Goal: Information Seeking & Learning: Find specific page/section

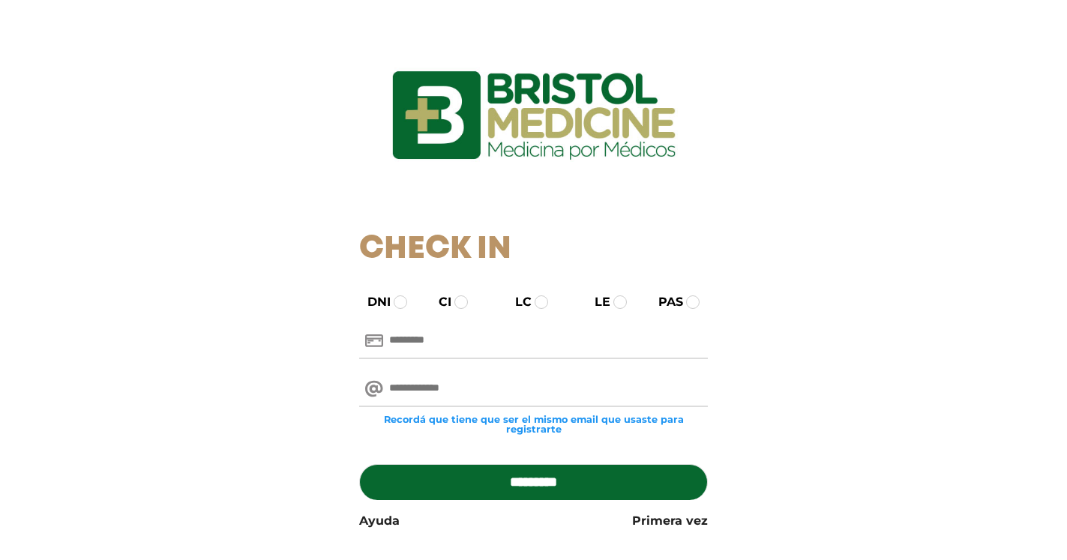
click at [425, 334] on input "text" at bounding box center [533, 341] width 349 height 36
type input "********"
click at [396, 302] on span at bounding box center [400, 301] width 13 height 13
click at [394, 388] on input "email" at bounding box center [533, 389] width 349 height 36
type input "*"
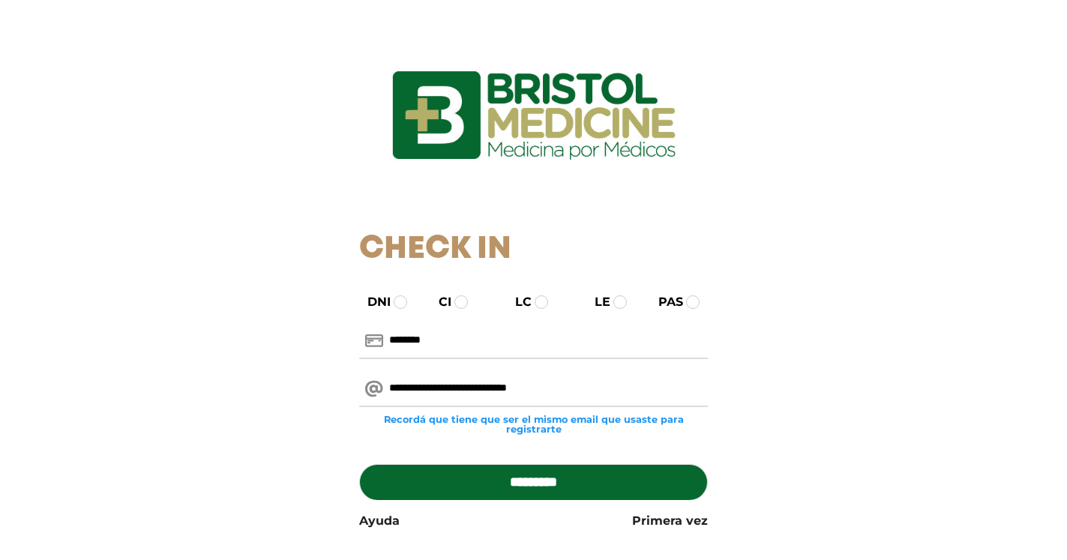
type input "**********"
click at [359, 464] on input "*********" at bounding box center [533, 482] width 349 height 36
type input "**********"
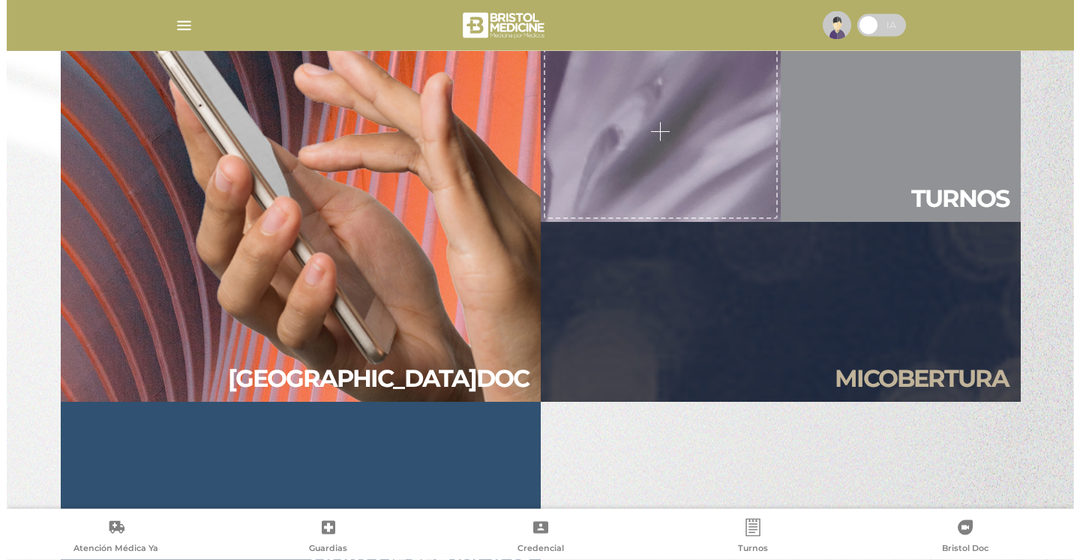
scroll to position [1376, 0]
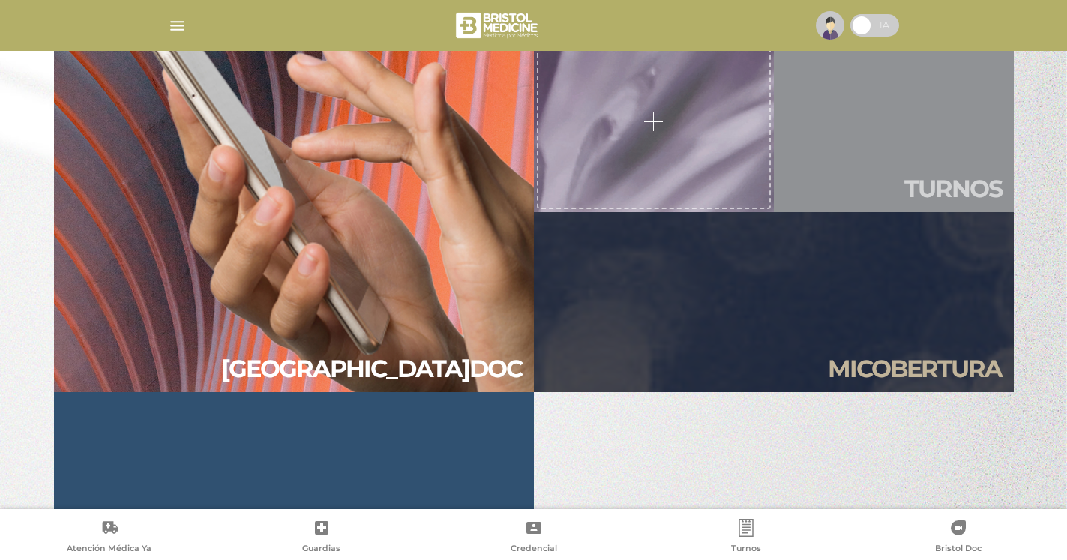
click at [932, 187] on h2 "Tur nos" at bounding box center [952, 189] width 97 height 28
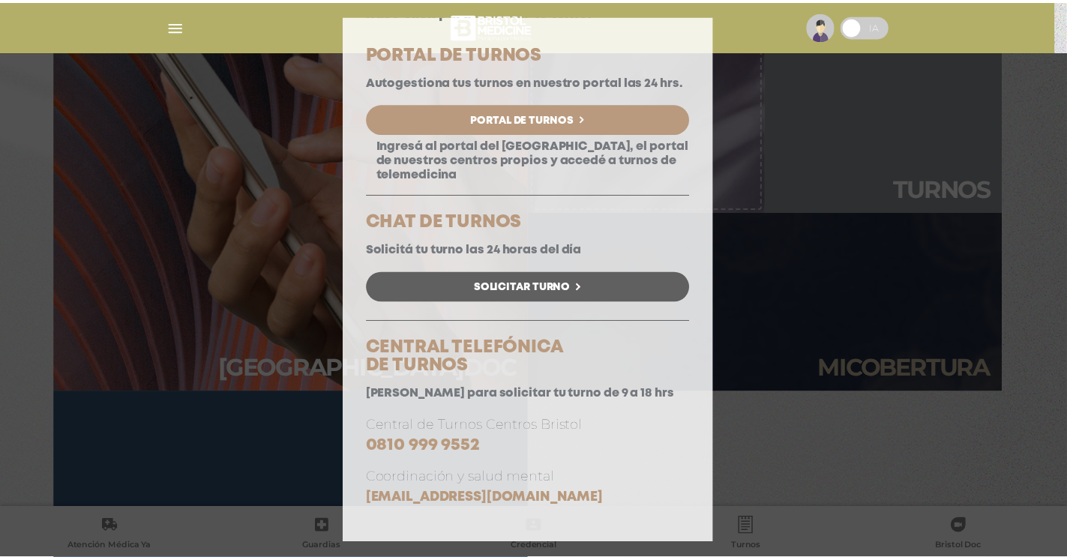
scroll to position [107, 0]
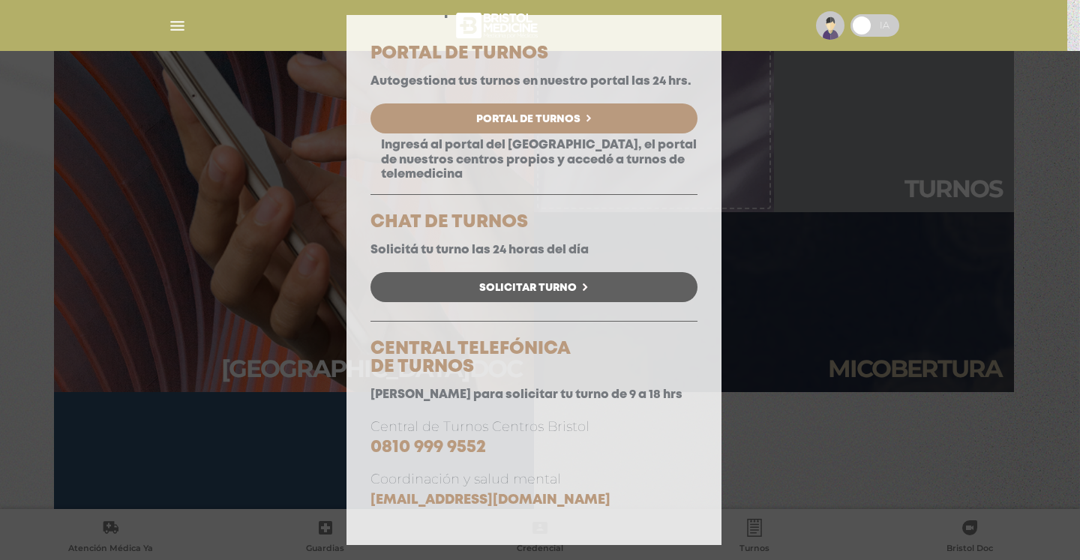
click at [211, 85] on div "Consulta Programada Elegí la opción que se ajuste a tu necesidad y hacé click p…" at bounding box center [540, 280] width 1080 height 560
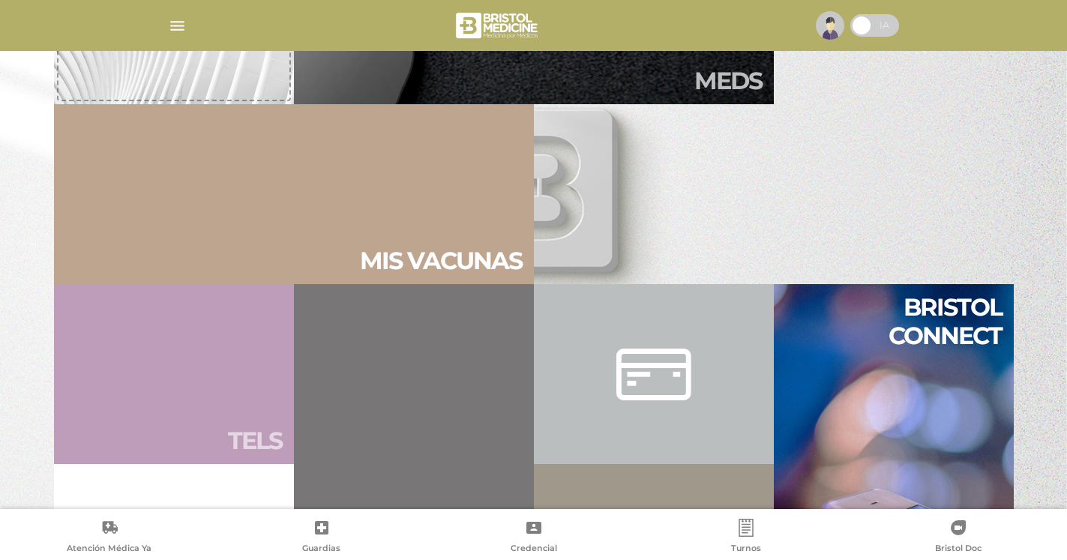
scroll to position [535, 0]
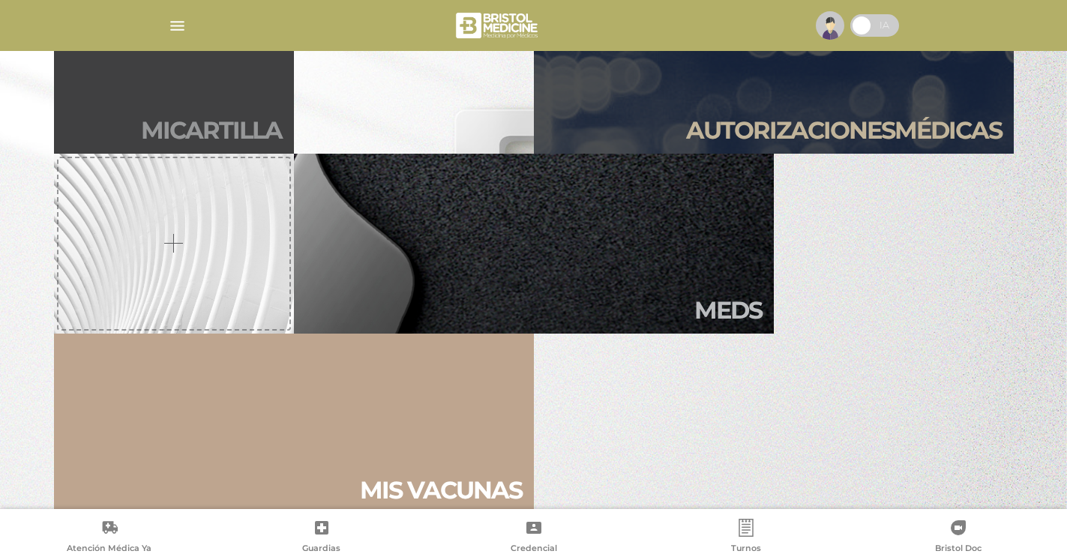
click at [238, 130] on h2 "Mi car tilla" at bounding box center [211, 130] width 141 height 28
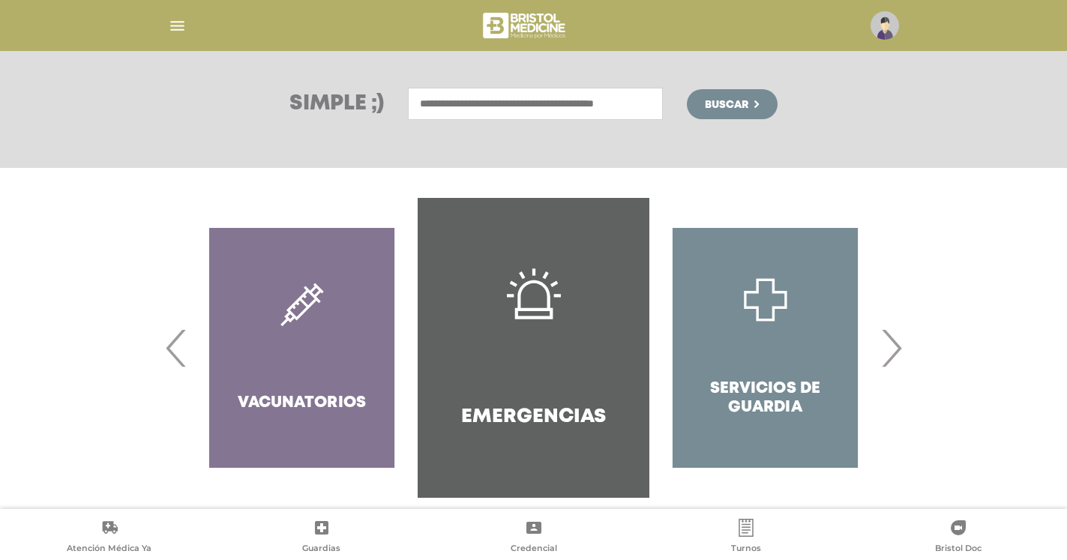
scroll to position [210, 0]
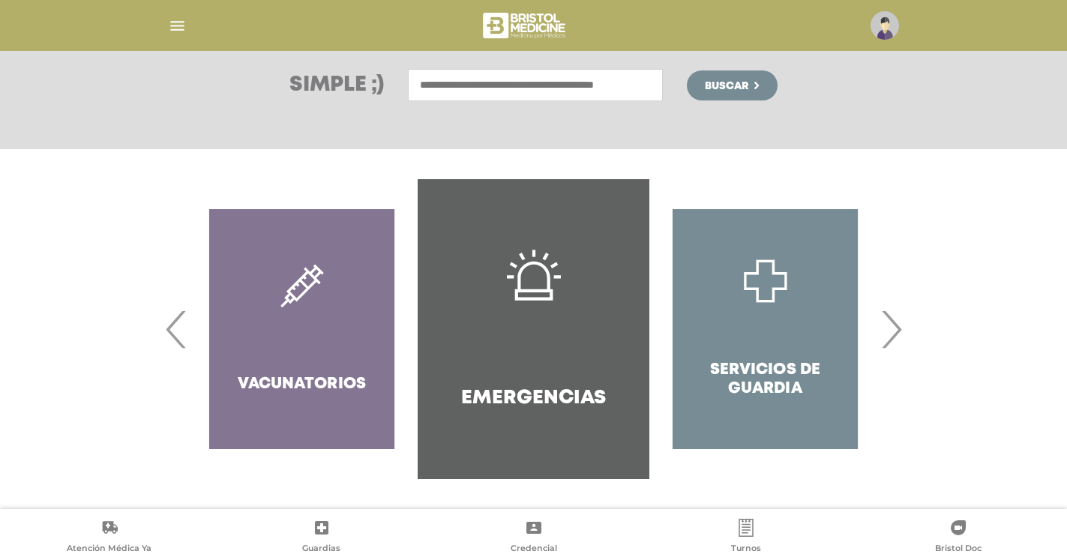
click at [889, 325] on span "›" at bounding box center [890, 329] width 29 height 81
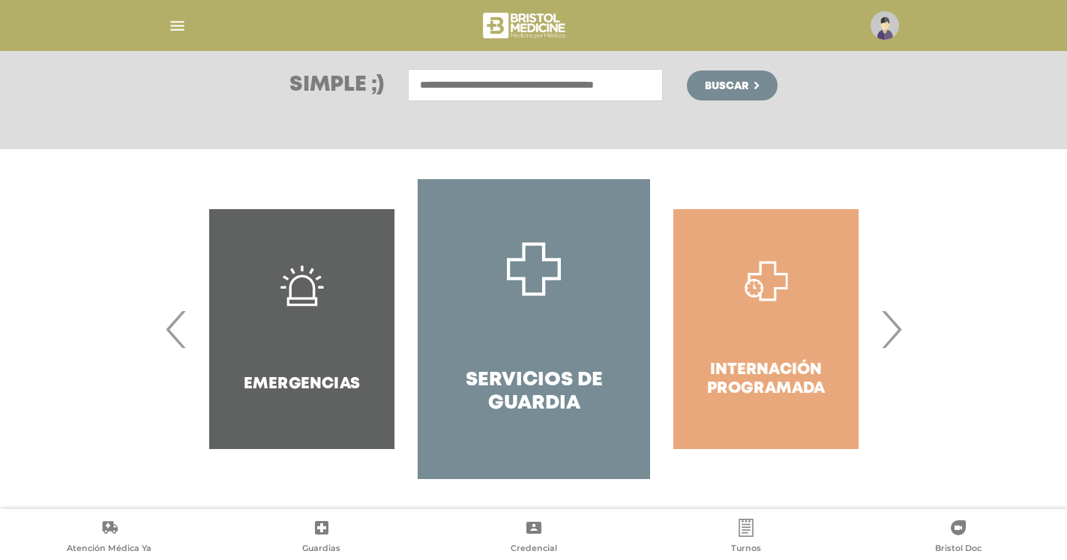
click at [889, 325] on span "›" at bounding box center [890, 329] width 29 height 81
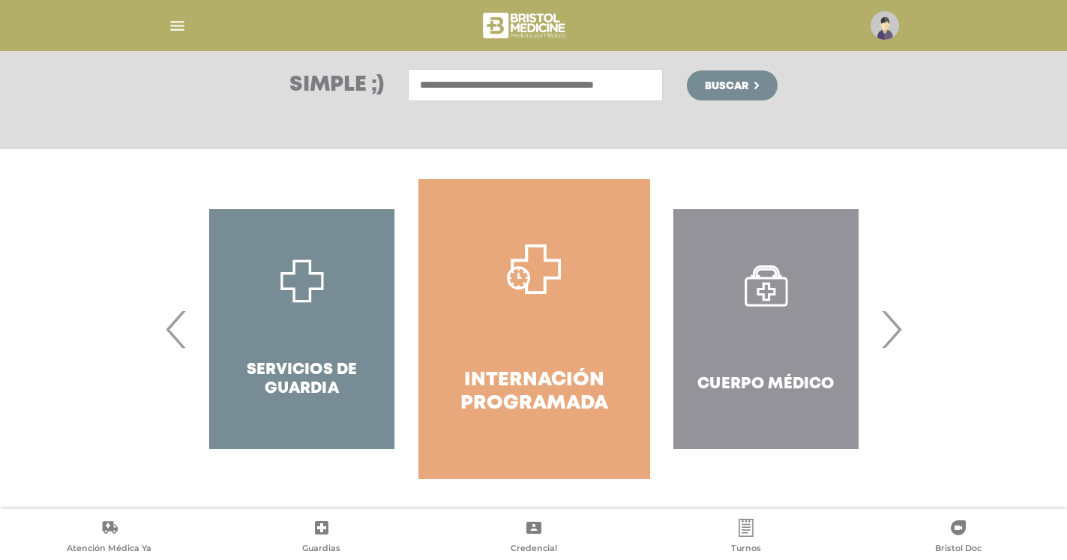
click at [783, 384] on div "Cuerpo Médico" at bounding box center [766, 329] width 232 height 300
click at [765, 290] on div "Cuerpo Médico" at bounding box center [766, 329] width 232 height 300
click at [454, 82] on input "text" at bounding box center [535, 85] width 255 height 32
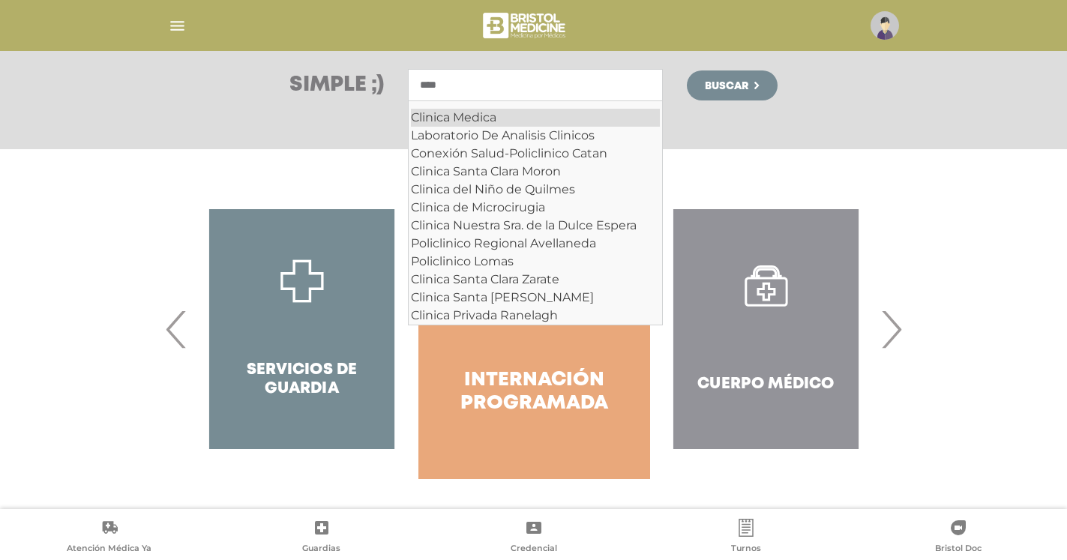
click at [481, 121] on div "Clinica Medica" at bounding box center [535, 118] width 249 height 18
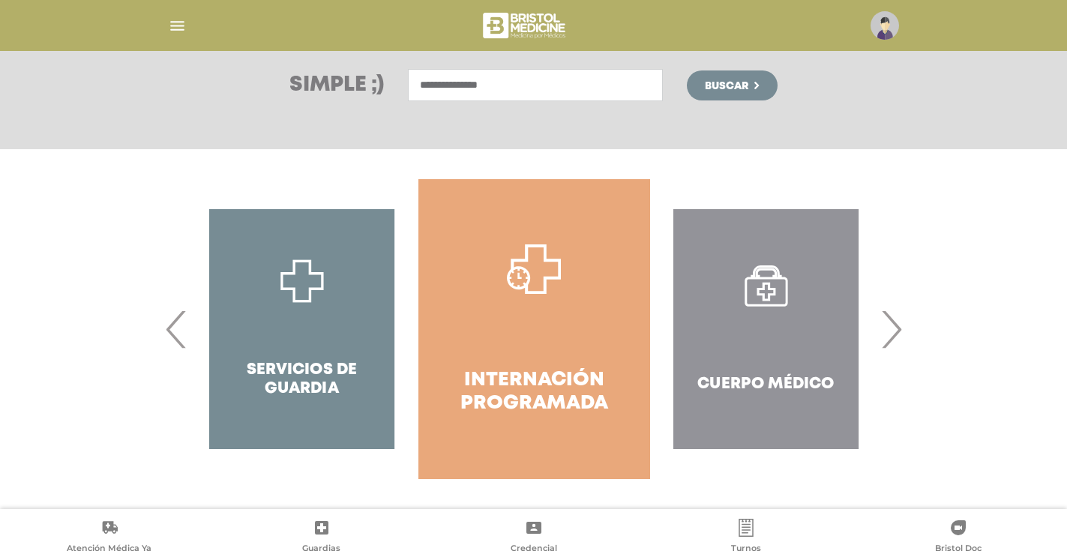
type input "**********"
click at [739, 91] on span "Buscar" at bounding box center [726, 86] width 43 height 10
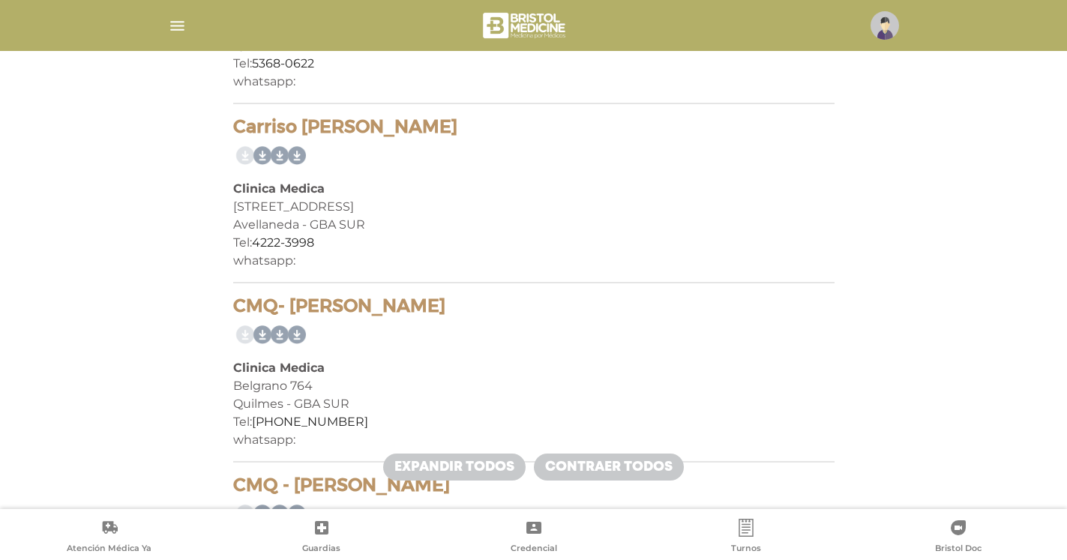
scroll to position [4818, 0]
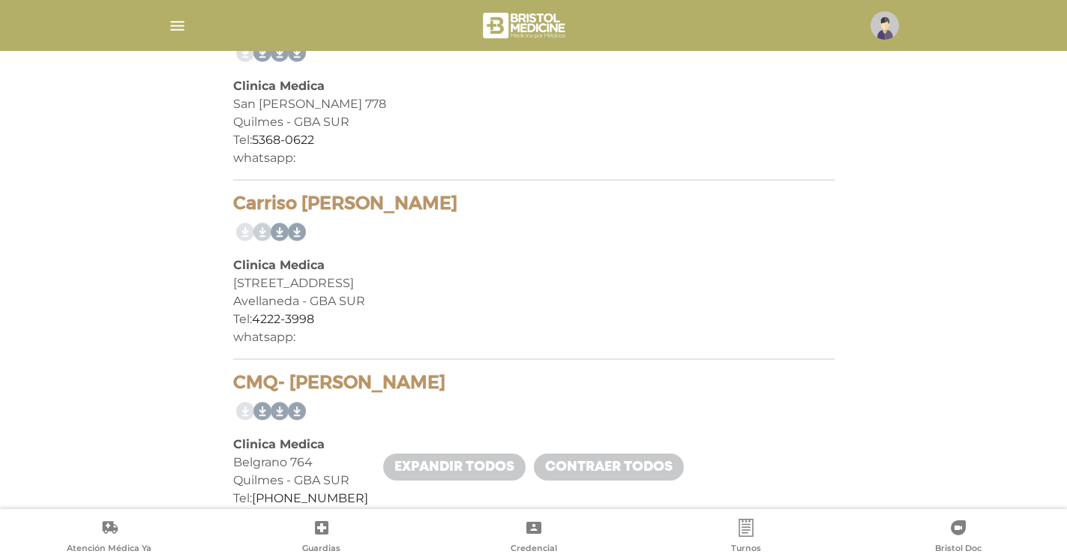
click at [263, 220] on link at bounding box center [259, 232] width 24 height 24
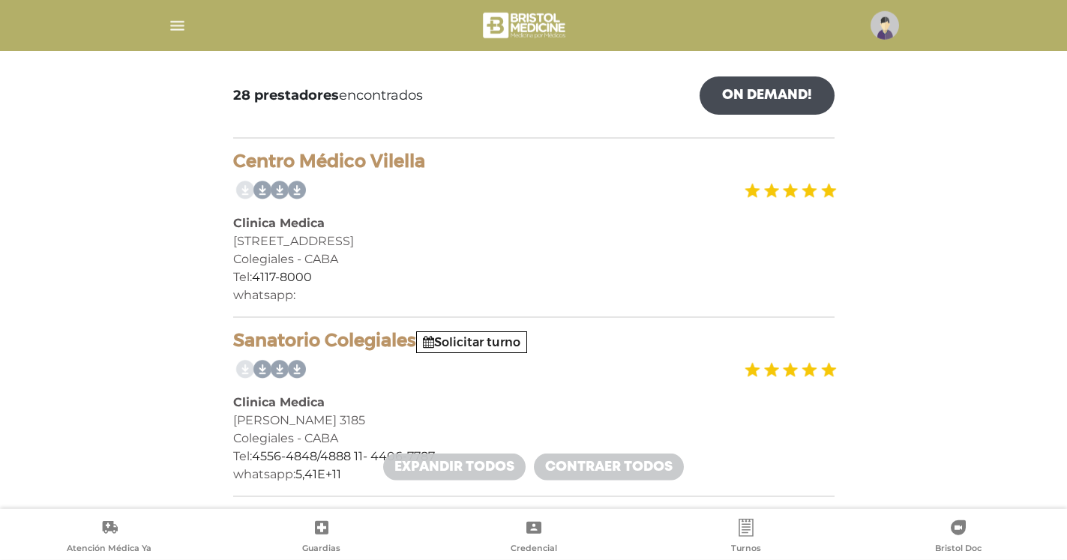
scroll to position [0, 0]
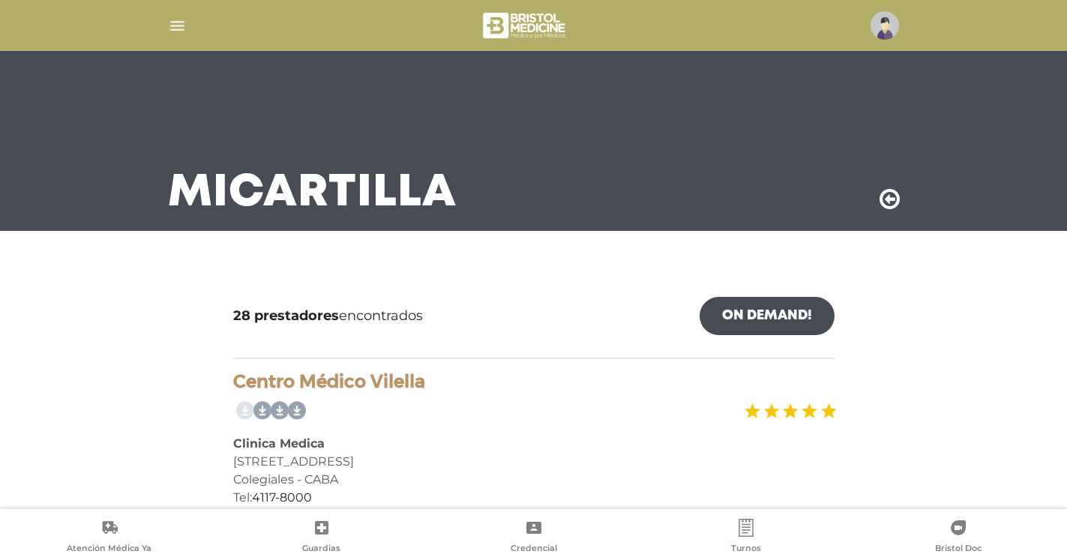
click at [742, 318] on link "On Demand!" at bounding box center [766, 316] width 135 height 38
click at [173, 23] on img "button" at bounding box center [177, 25] width 19 height 19
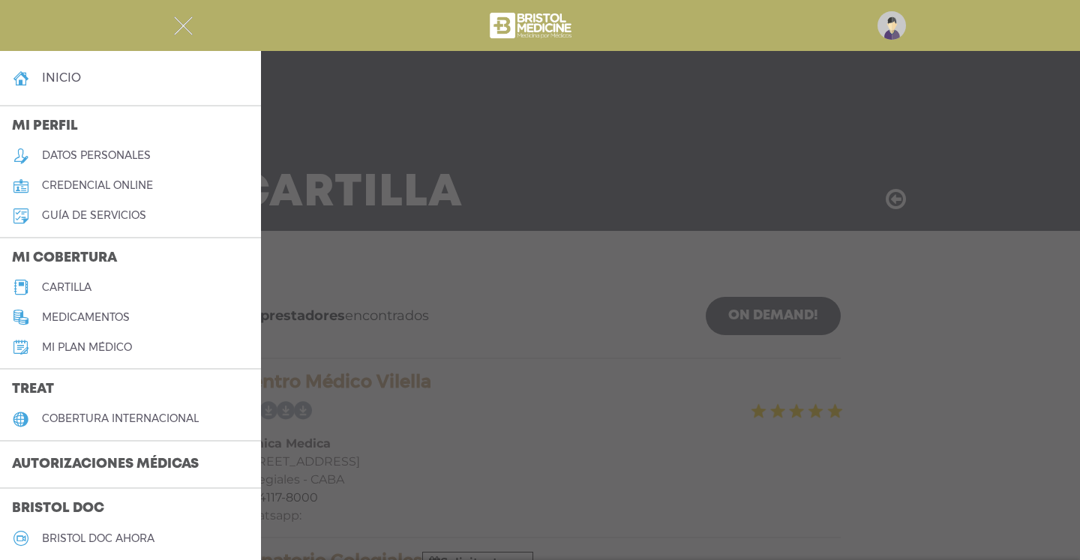
click at [367, 292] on div at bounding box center [540, 280] width 1080 height 560
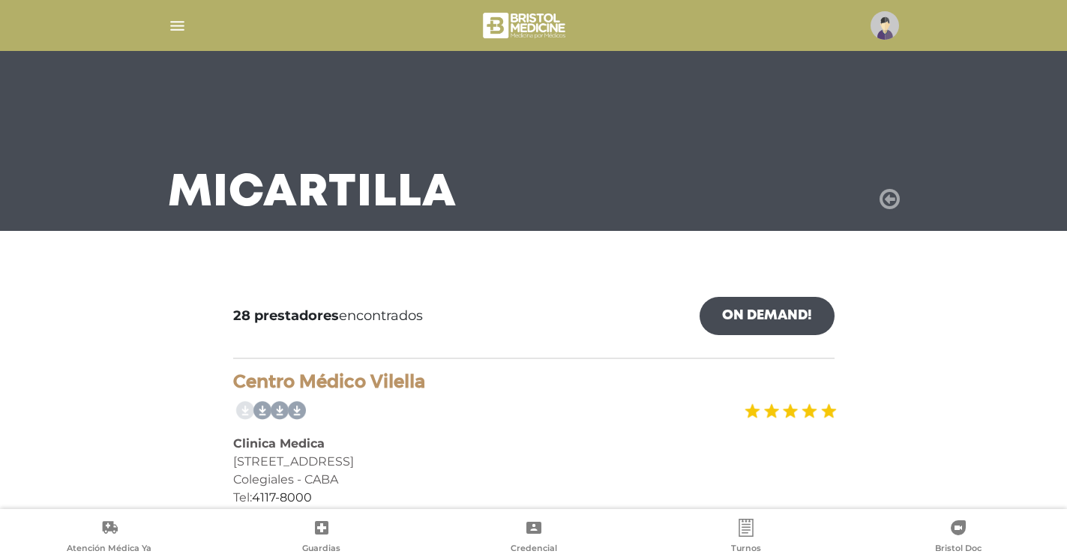
click at [883, 196] on icon at bounding box center [889, 199] width 20 height 24
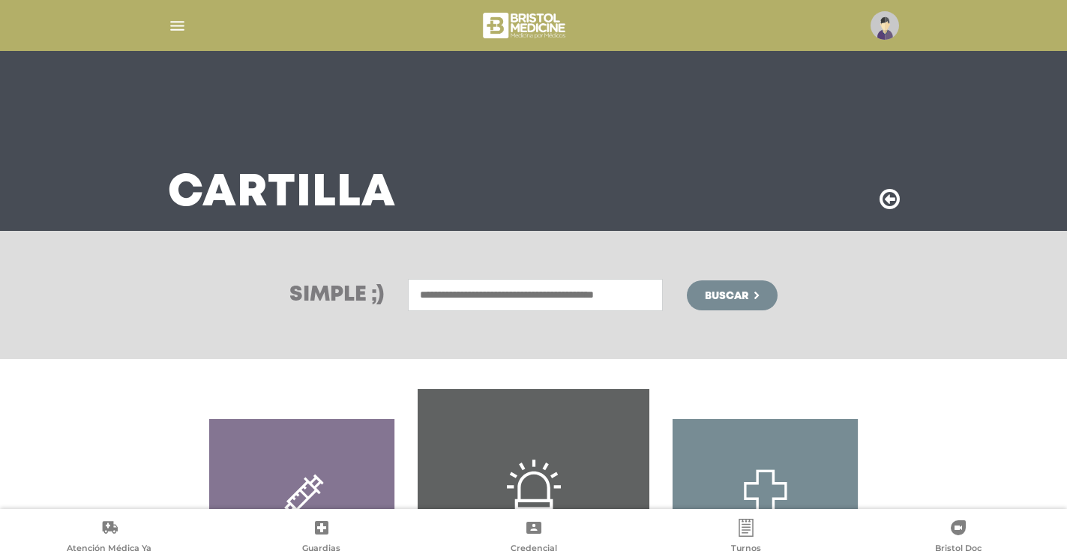
type input "*"
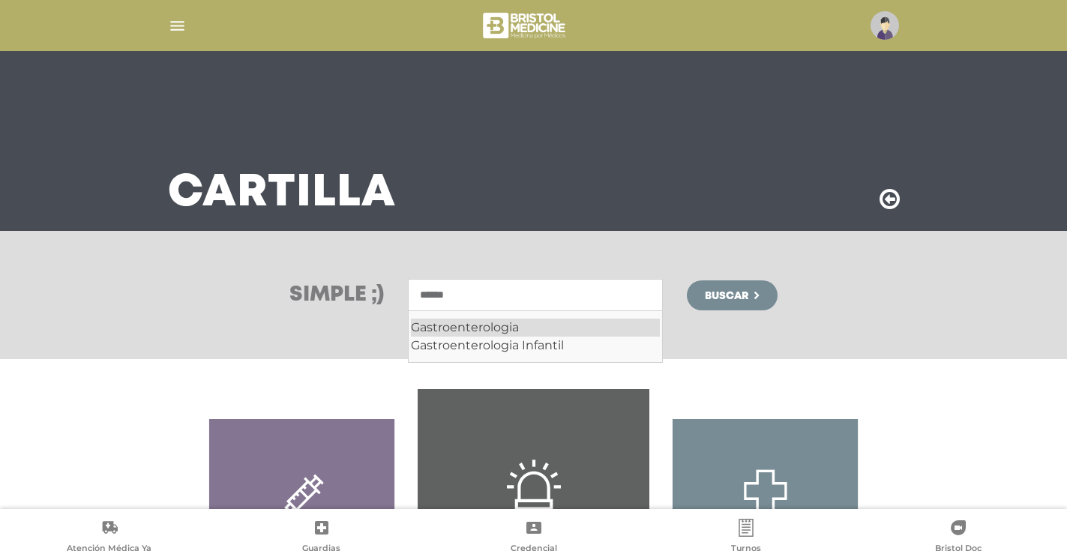
click at [505, 330] on div "Gastroenterologia" at bounding box center [535, 328] width 249 height 18
type input "**********"
click at [708, 301] on span "Buscar" at bounding box center [726, 296] width 43 height 10
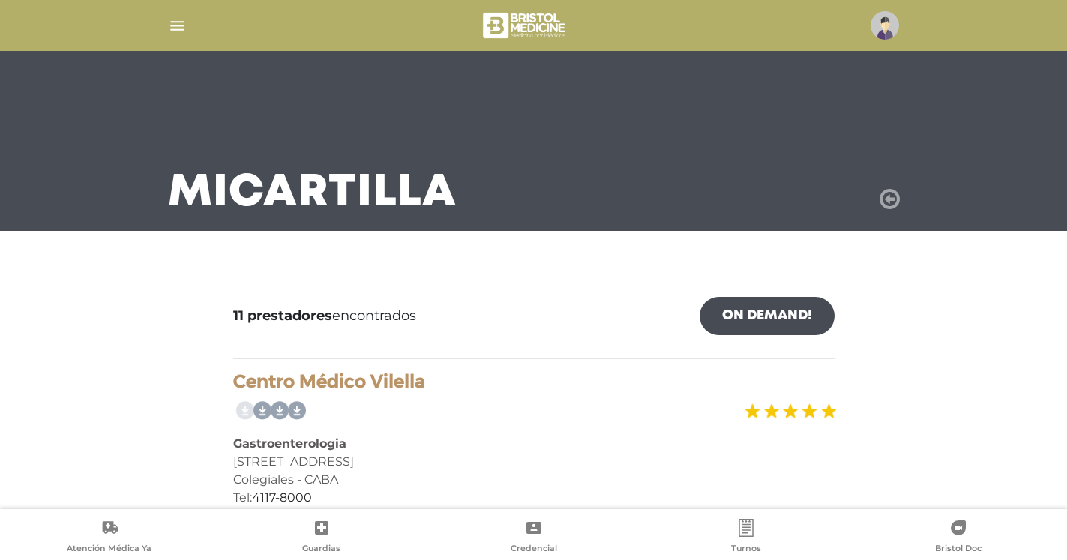
click at [887, 199] on icon at bounding box center [889, 199] width 20 height 24
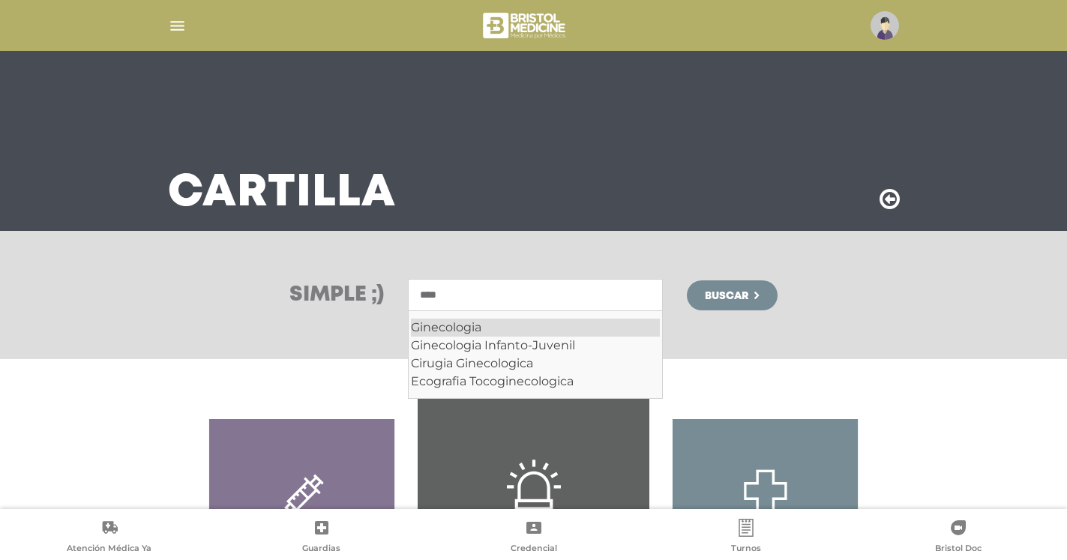
click at [463, 325] on div "Ginecologia" at bounding box center [535, 328] width 249 height 18
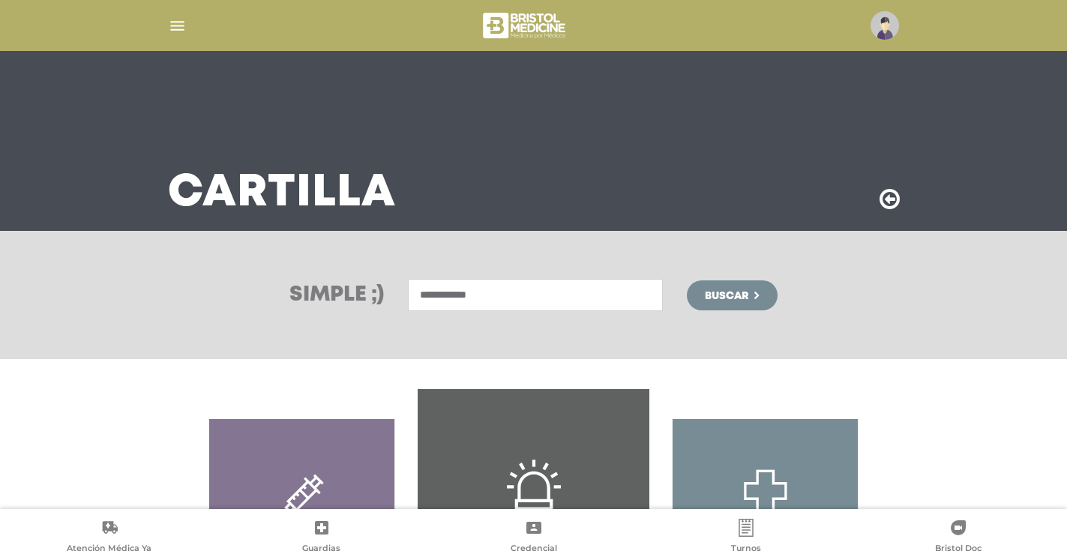
type input "**********"
click at [739, 293] on span "Buscar" at bounding box center [726, 296] width 43 height 10
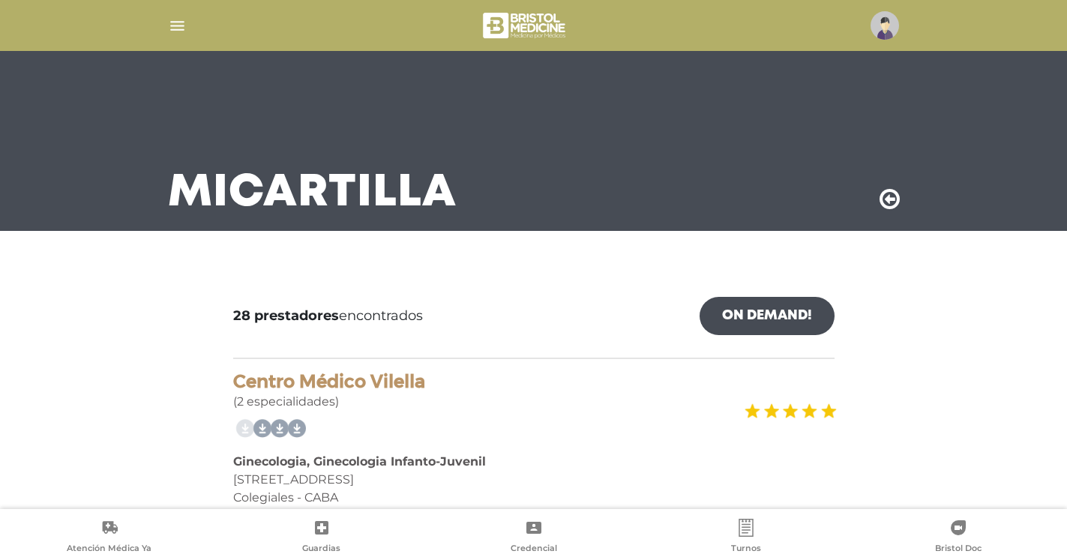
click at [888, 203] on icon at bounding box center [889, 199] width 20 height 24
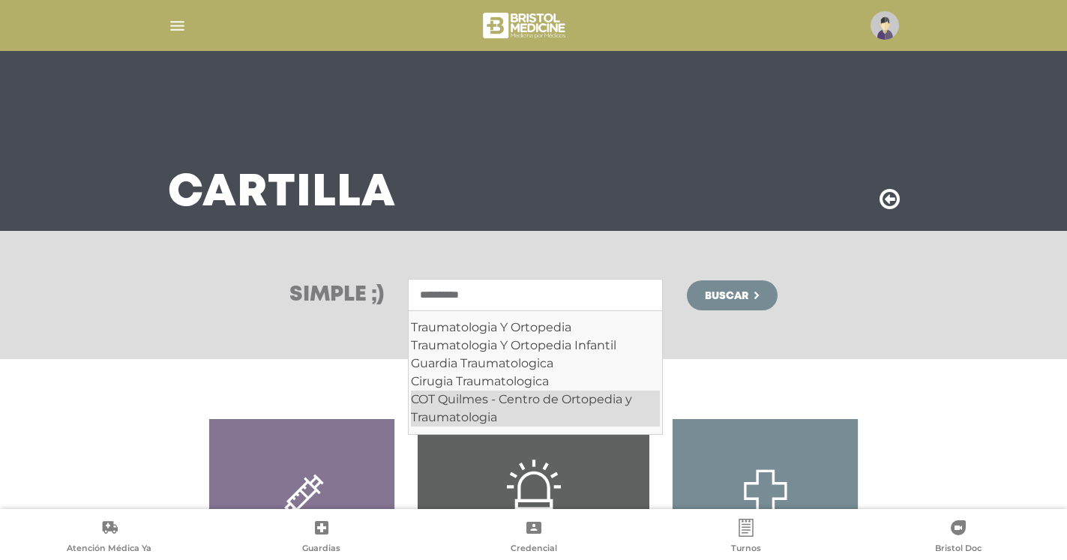
click at [463, 419] on div "COT Quilmes - Centro de Ortopedia y Traumatologia" at bounding box center [535, 409] width 249 height 36
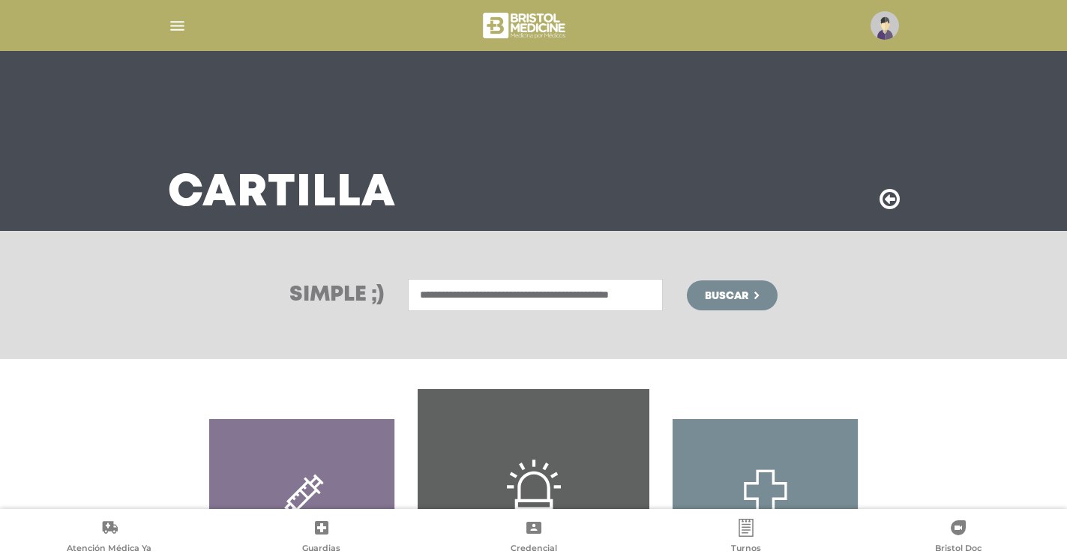
type input "**********"
click at [723, 298] on span "Buscar" at bounding box center [726, 296] width 43 height 10
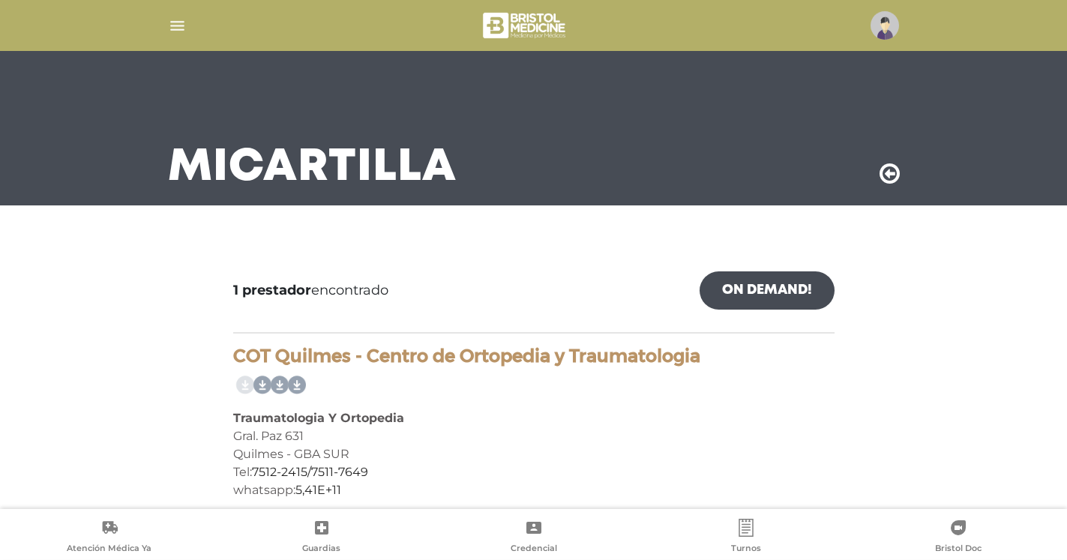
scroll to position [41, 0]
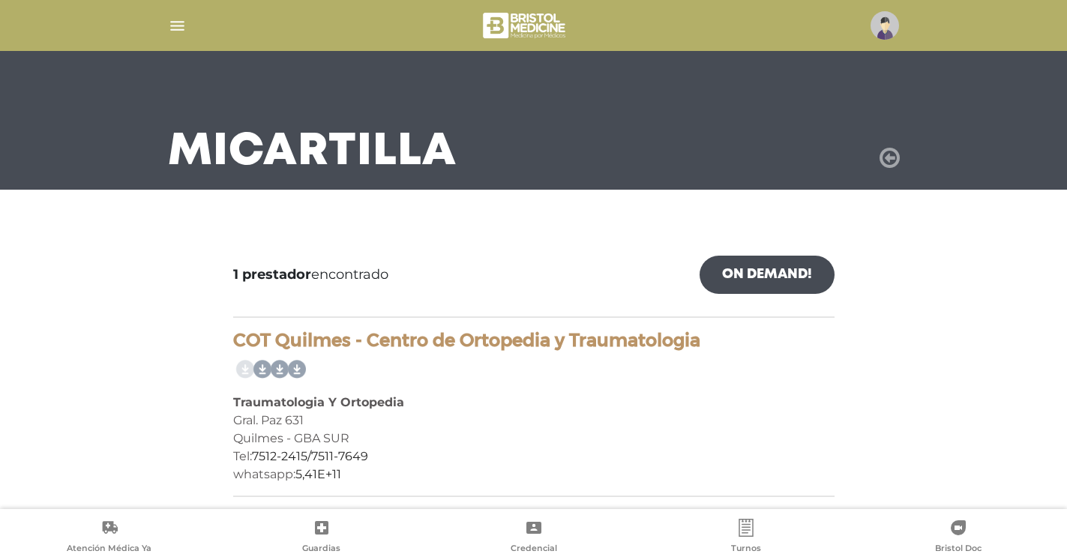
click at [887, 162] on icon at bounding box center [889, 158] width 20 height 24
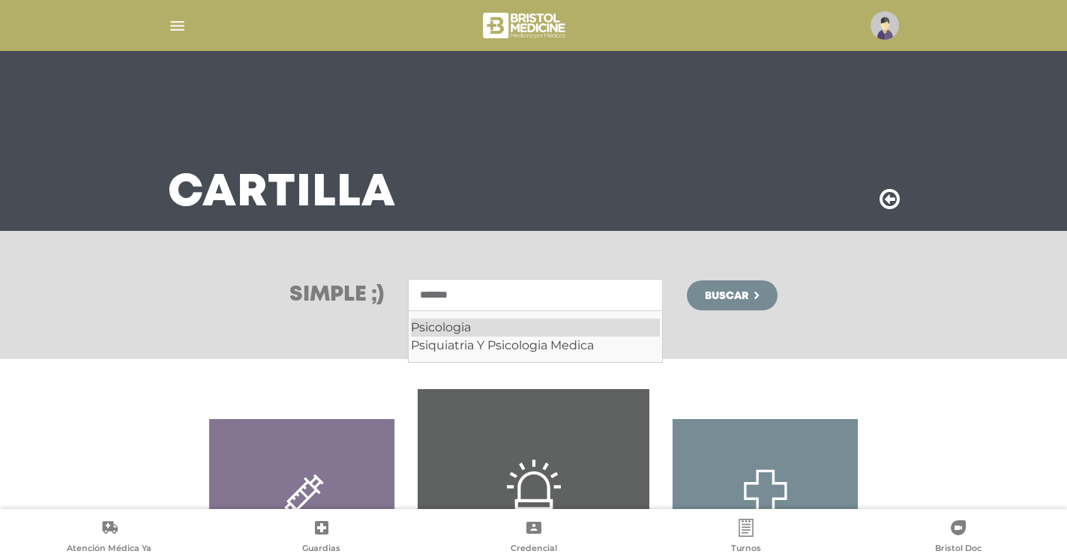
click at [457, 331] on div "Psicologia" at bounding box center [535, 328] width 249 height 18
type input "**********"
click at [718, 299] on span "Buscar" at bounding box center [726, 296] width 43 height 10
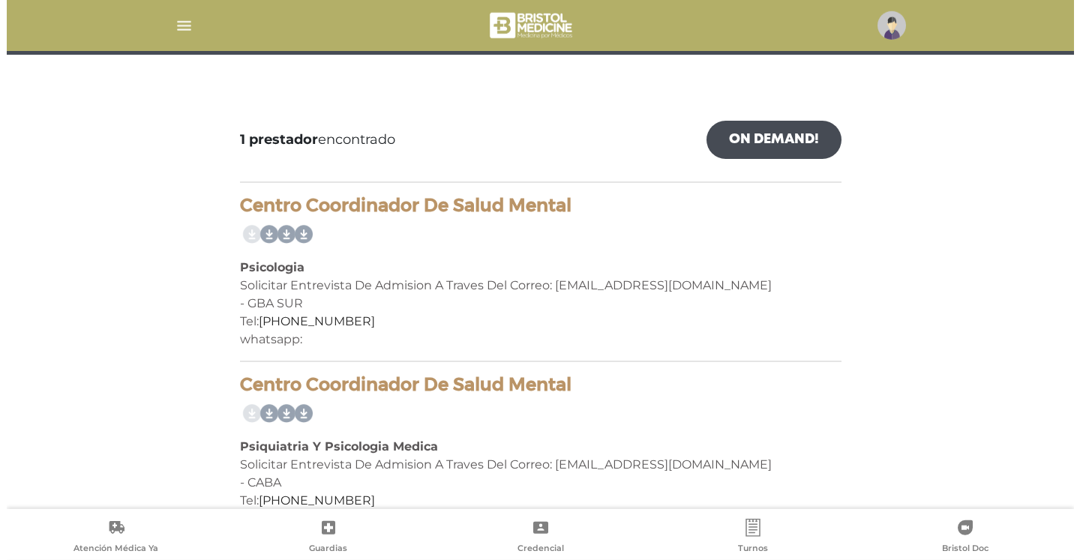
scroll to position [144, 0]
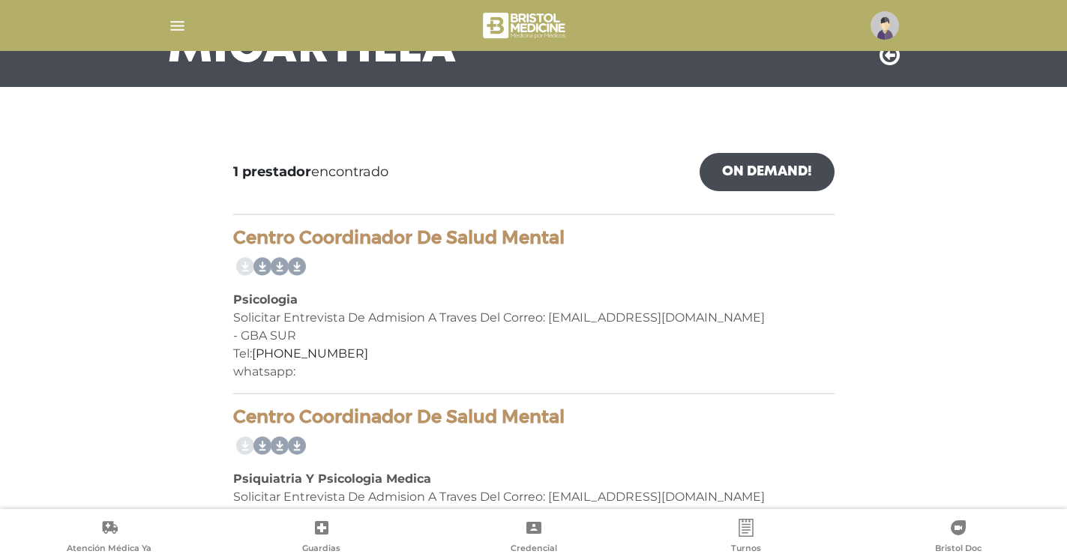
click at [891, 27] on img at bounding box center [884, 25] width 28 height 28
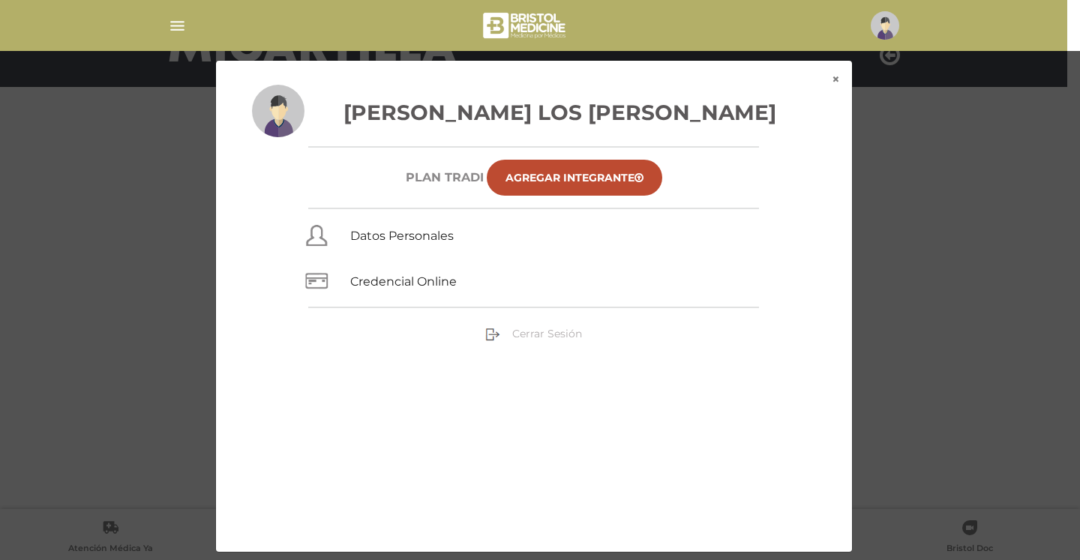
click at [528, 334] on span "Cerrar Sesión" at bounding box center [547, 333] width 70 height 13
